Goal: Information Seeking & Learning: Learn about a topic

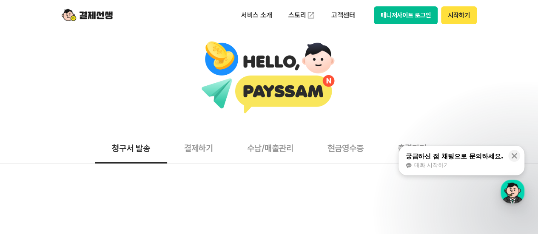
scroll to position [5, 0]
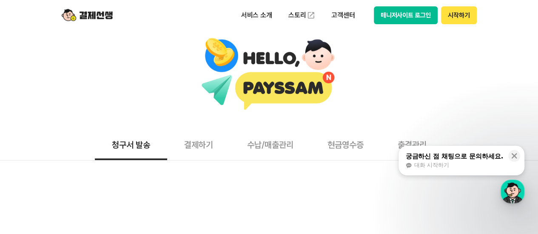
click at [195, 151] on button "결제하기" at bounding box center [198, 144] width 63 height 31
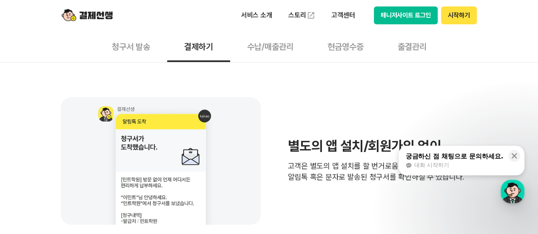
click at [268, 49] on button "수납/매출관리" at bounding box center [270, 46] width 80 height 31
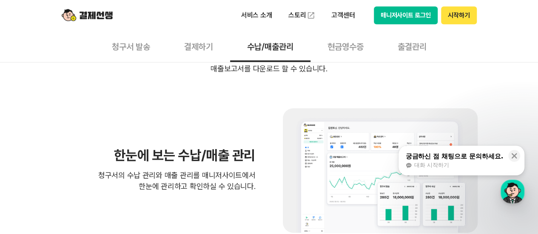
click at [333, 45] on button "현금영수증" at bounding box center [346, 46] width 70 height 31
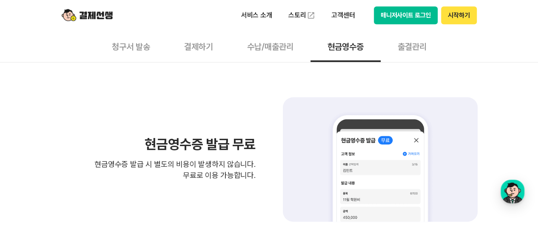
click at [417, 49] on button "출결관리" at bounding box center [412, 46] width 63 height 31
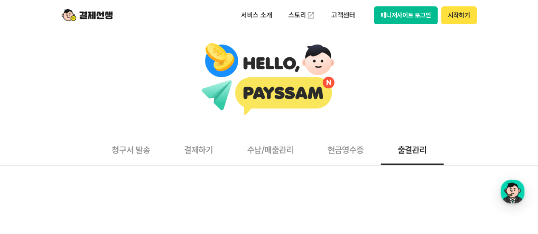
click at [462, 15] on button "시작하기" at bounding box center [458, 15] width 35 height 18
click at [462, 18] on button "시작하기" at bounding box center [458, 15] width 35 height 18
